Goal: Information Seeking & Learning: Compare options

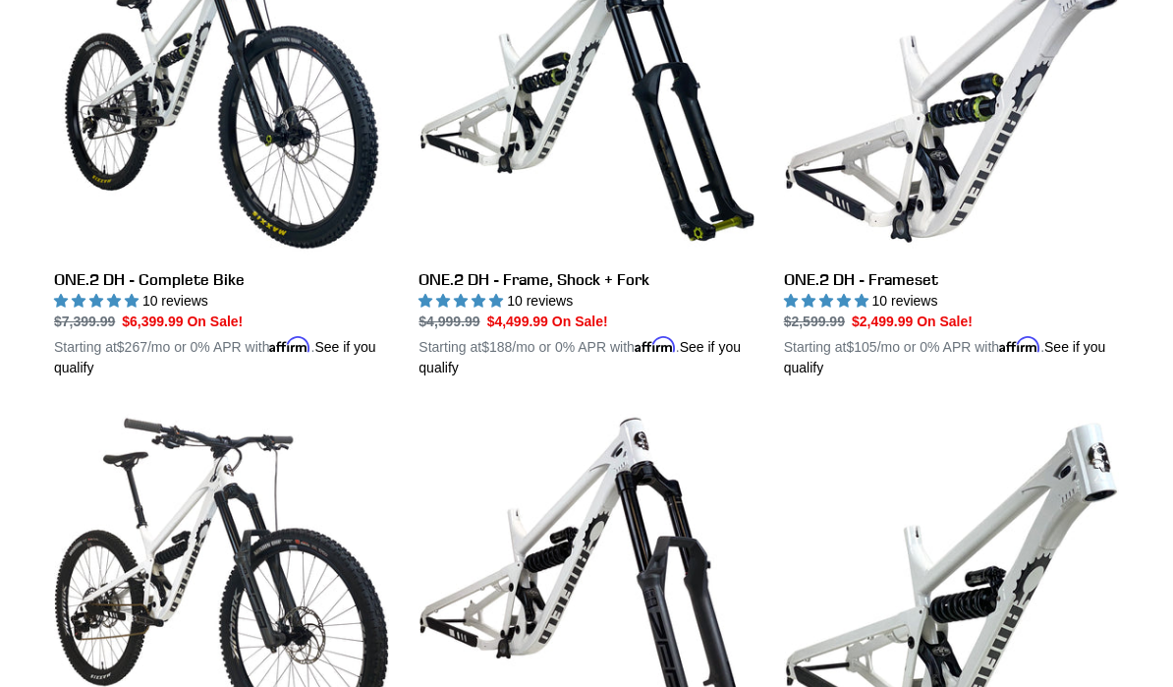
scroll to position [665, 0]
click at [487, 217] on link "ONE.2 DH - Frame, Shock + Fork" at bounding box center [585, 149] width 335 height 458
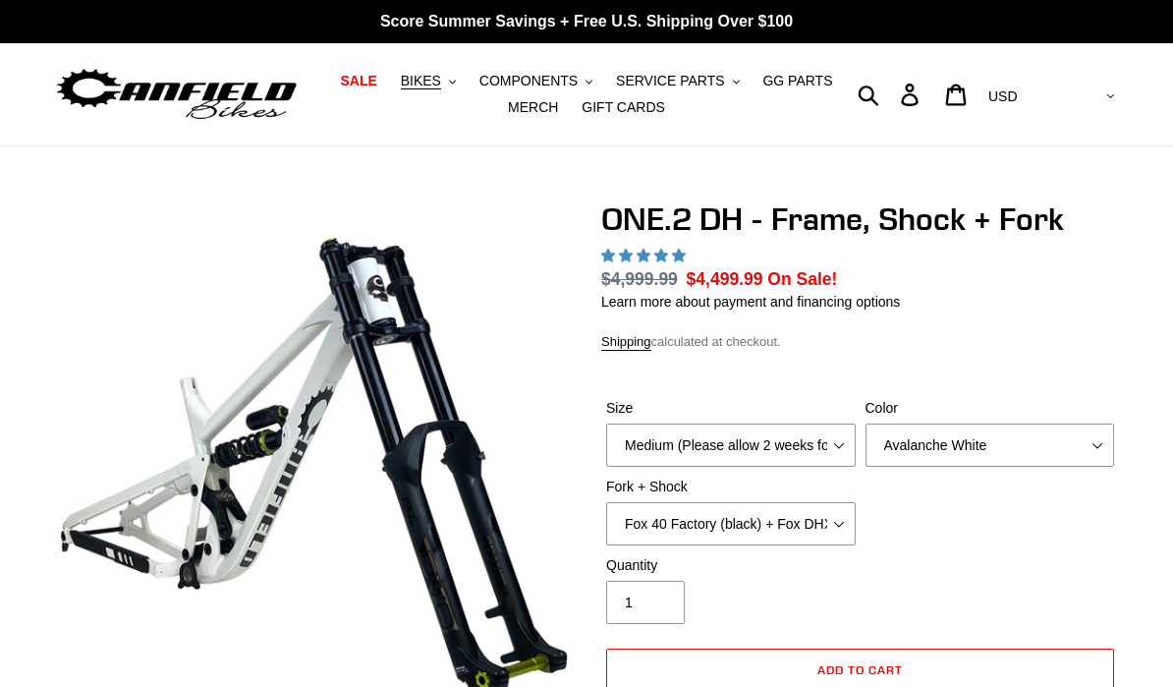
select select "highest-rating"
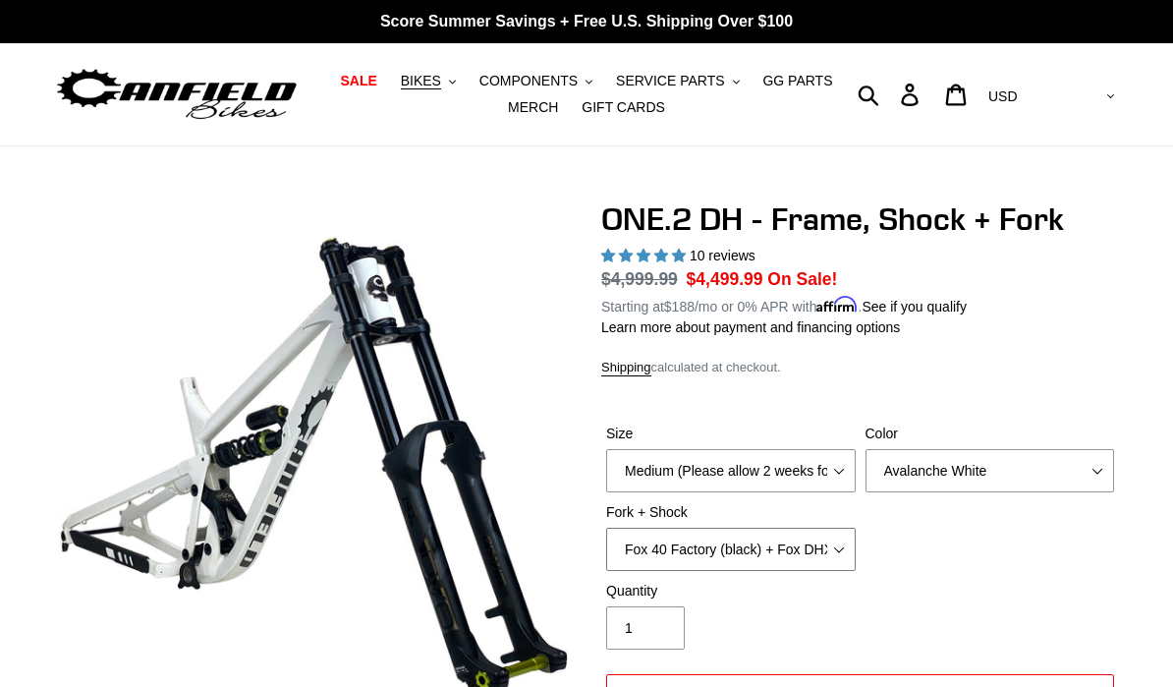
click at [840, 549] on select "Fox 40 Factory (black) + Fox DHX2 250x75 Fox 40 Factory (orange) + Fox DHX2 250…" at bounding box center [730, 548] width 249 height 43
click at [842, 550] on select "Fox 40 Factory (black) + Fox DHX2 250x75 Fox 40 Factory (orange) + Fox DHX2 250…" at bounding box center [730, 548] width 249 height 43
click at [838, 540] on select "Fox 40 Factory (black) + Fox DHX2 250x75 Fox 40 Factory (orange) + Fox DHX2 250…" at bounding box center [730, 548] width 249 height 43
select select "Fox 40 Factory (black) + Fox DHX2 250x75"
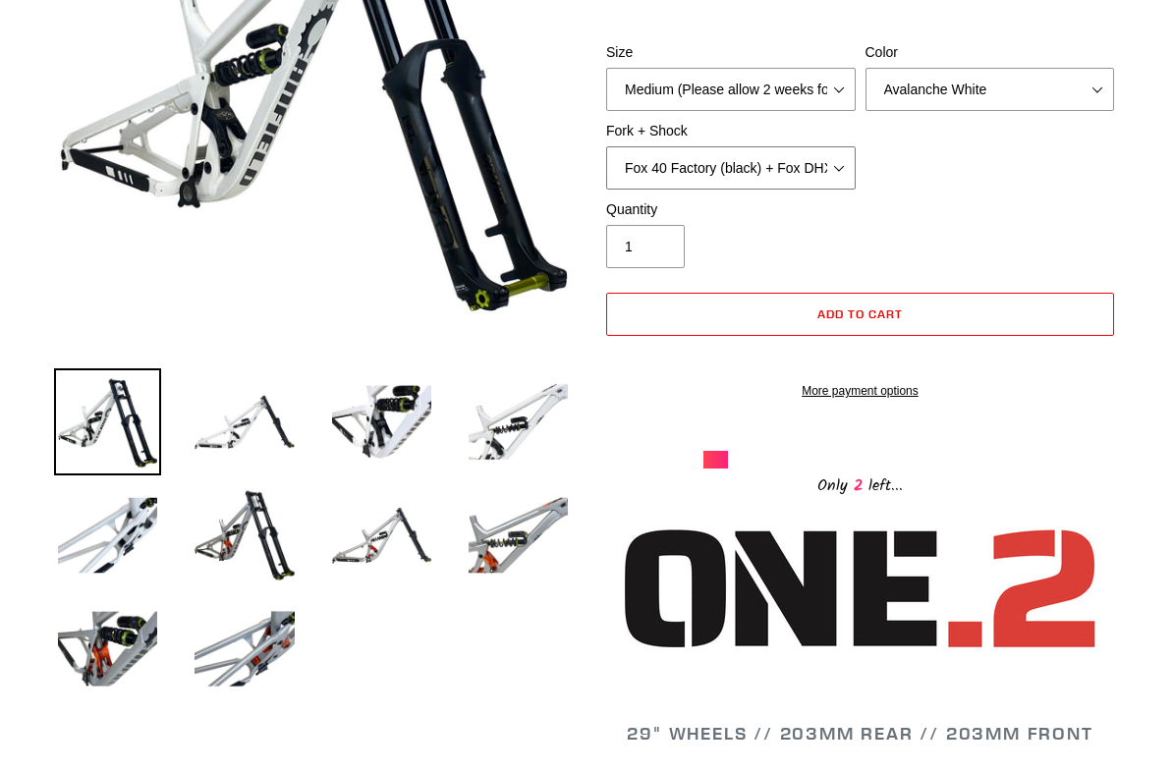
scroll to position [381, 0]
click at [226, 541] on img at bounding box center [244, 534] width 107 height 107
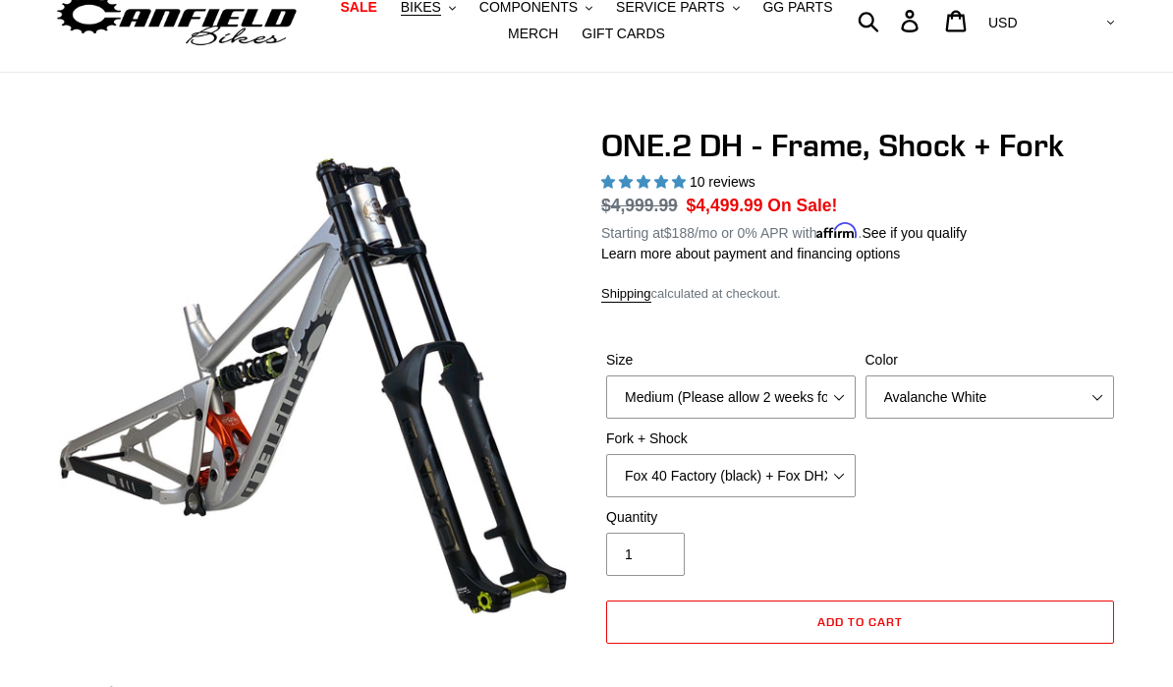
scroll to position [0, 0]
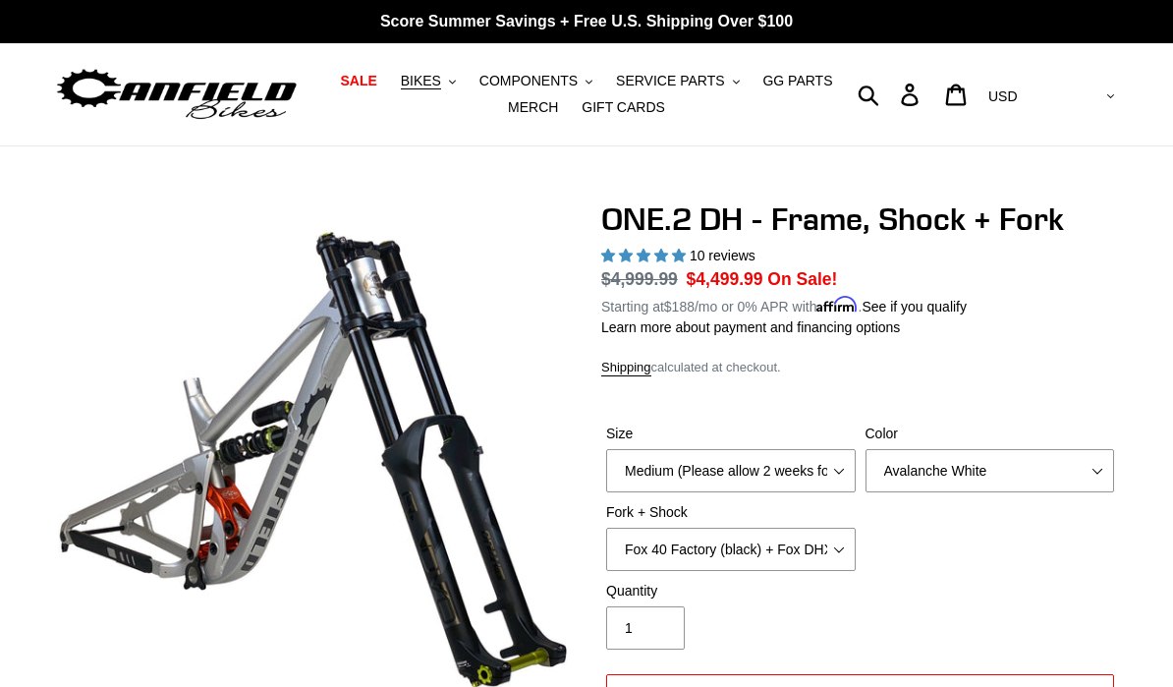
click at [433, 75] on span "BIKES" at bounding box center [421, 81] width 40 height 17
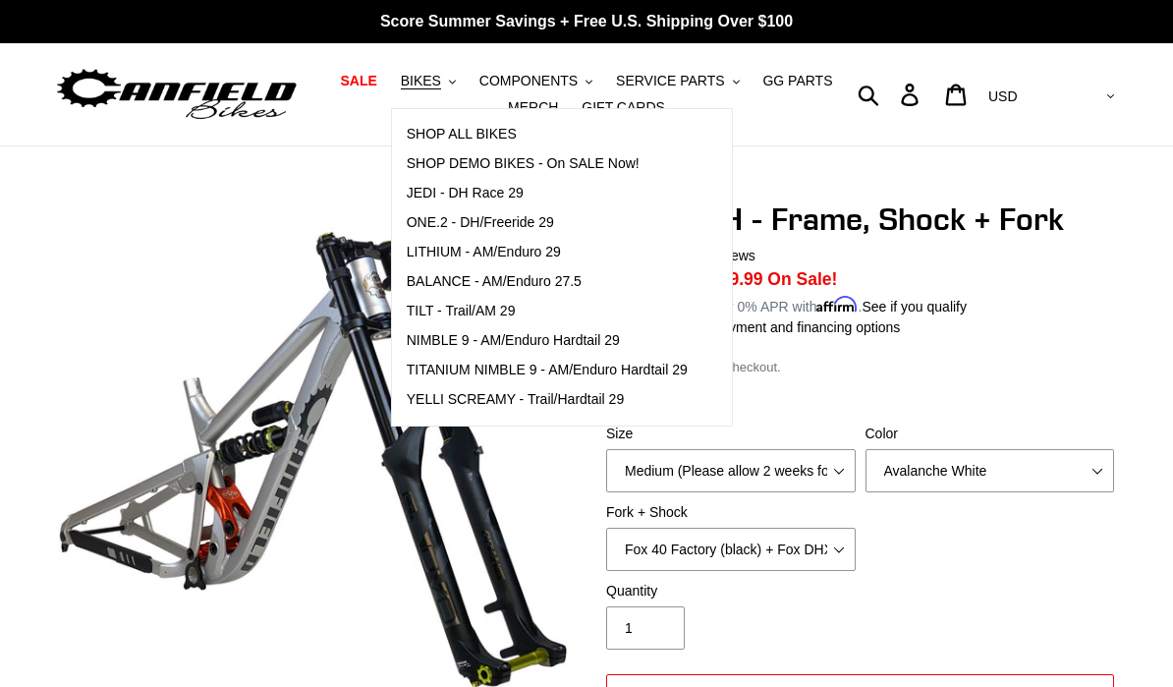
click at [434, 277] on span "BALANCE - AM/Enduro 27.5" at bounding box center [494, 281] width 175 height 17
click at [436, 249] on span "LITHIUM - AM/Enduro 29" at bounding box center [484, 252] width 154 height 17
click at [465, 194] on span "JEDI - DH Race 29" at bounding box center [465, 193] width 117 height 17
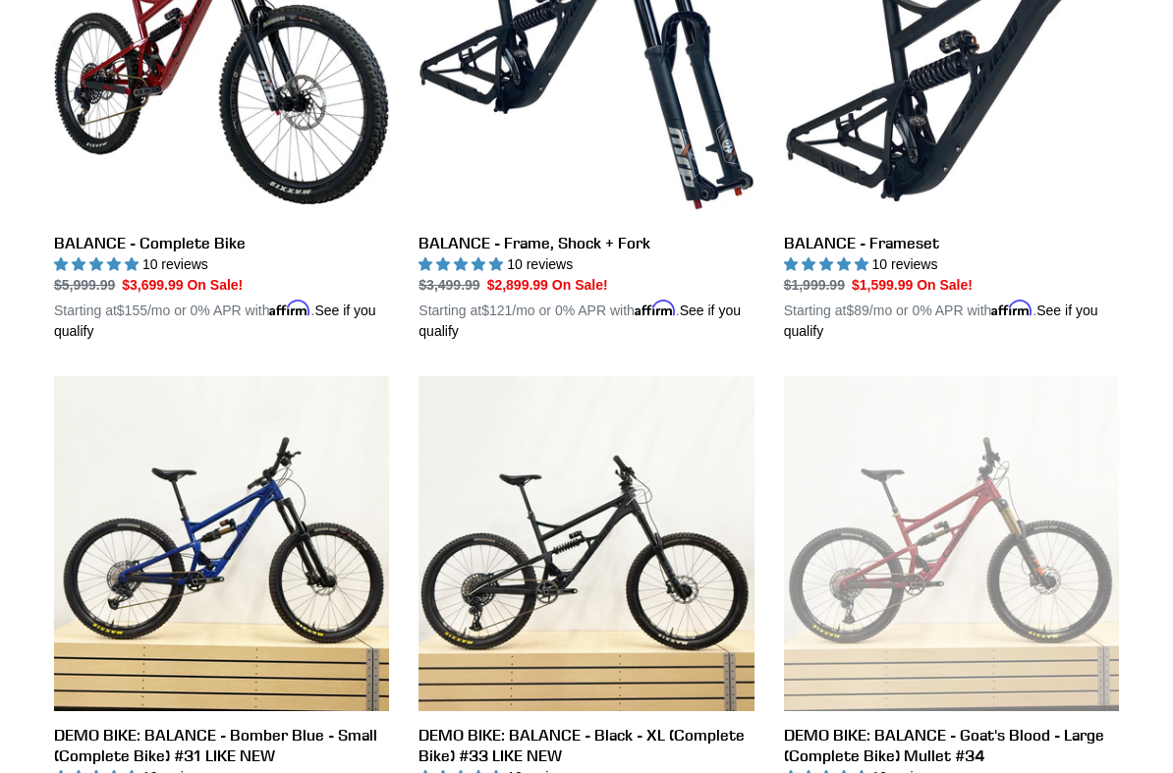
scroll to position [701, 0]
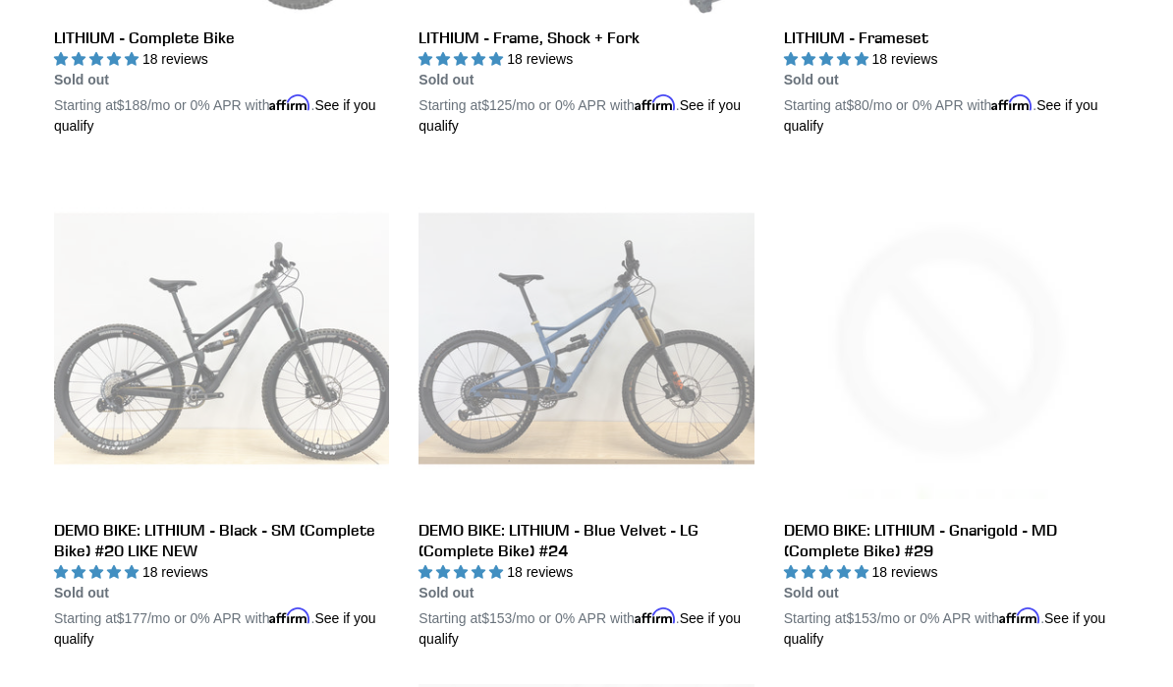
scroll to position [665, 0]
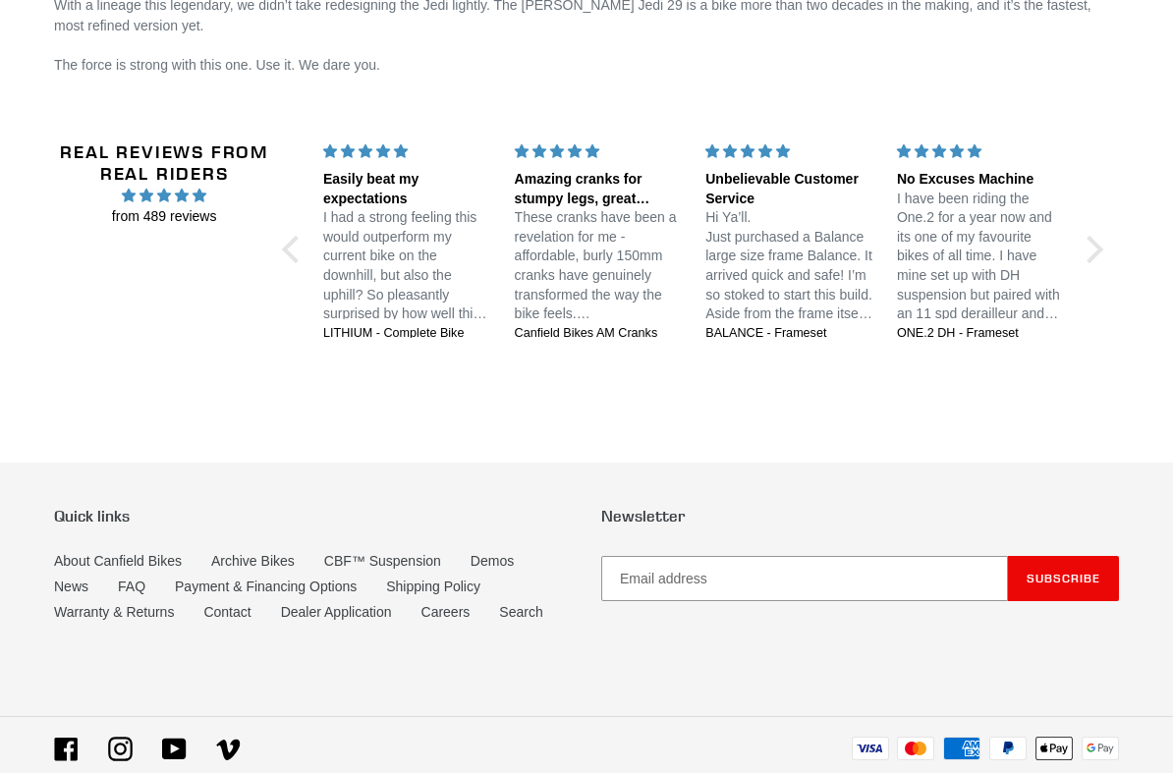
scroll to position [3662, 0]
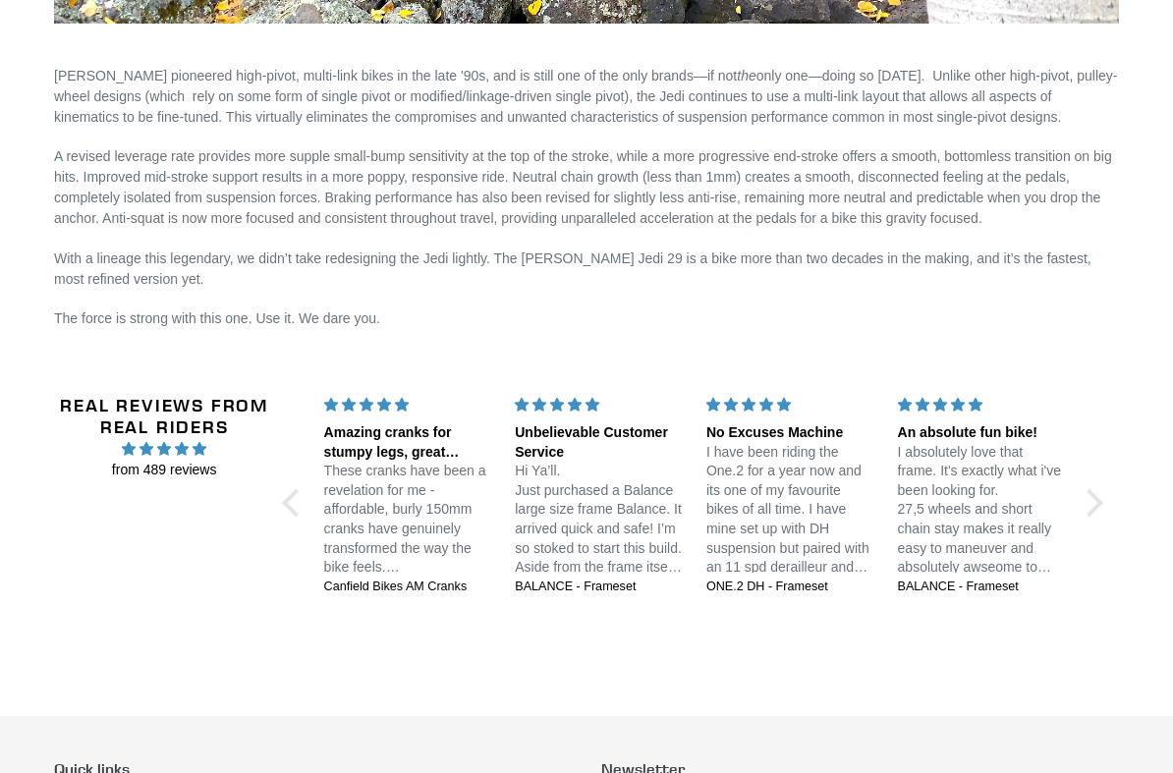
scroll to position [3740, 0]
